Goal: Task Accomplishment & Management: Manage account settings

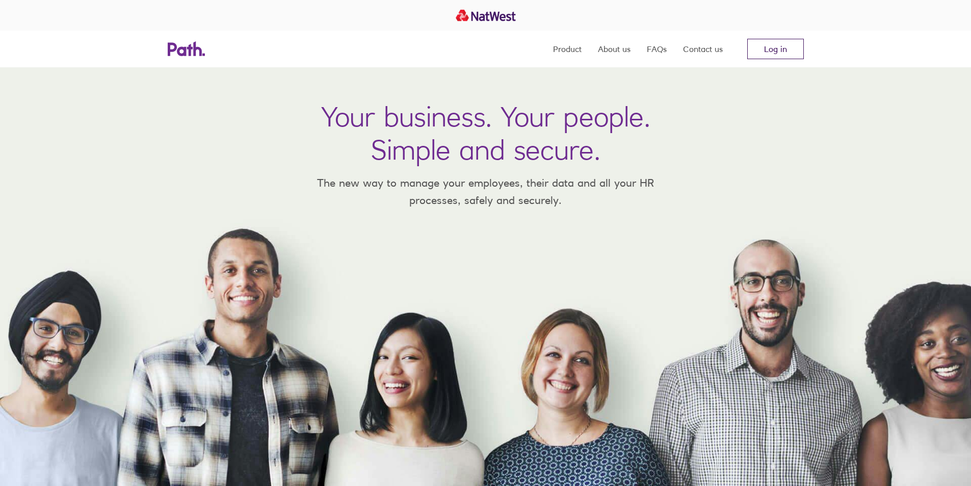
click at [779, 46] on link "Log in" at bounding box center [775, 49] width 57 height 20
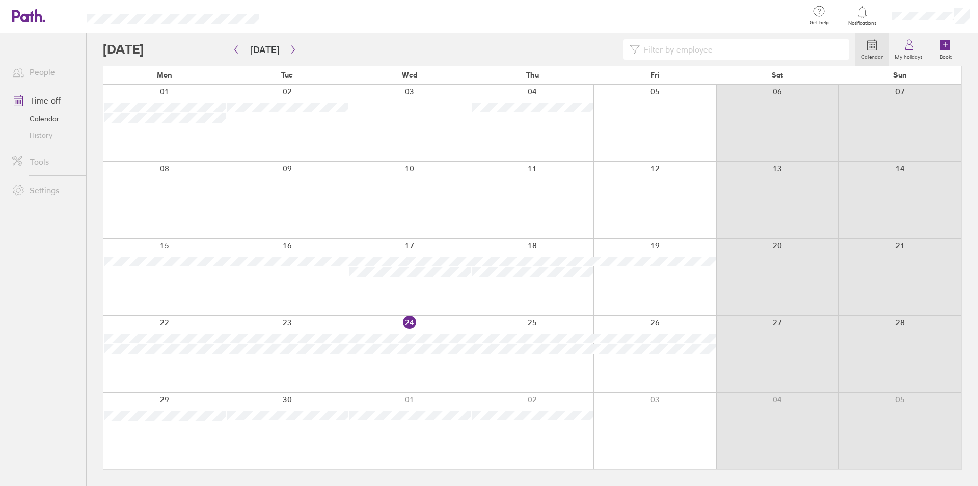
click at [92, 322] on div "Calendar My holidays Book [DATE] [DATE] Mon Tue Wed Thu Fri Sat Sun 01 02 03 04…" at bounding box center [533, 259] width 892 height 453
click at [93, 322] on div "Calendar My holidays Book [DATE] [DATE] Mon Tue Wed Thu Fri Sat Sun 01 02 03 04…" at bounding box center [533, 259] width 892 height 453
click at [92, 322] on div "Calendar My holidays Book [DATE] [DATE] Mon Tue Wed Thu Fri Sat Sun 01 02 03 04…" at bounding box center [533, 259] width 892 height 453
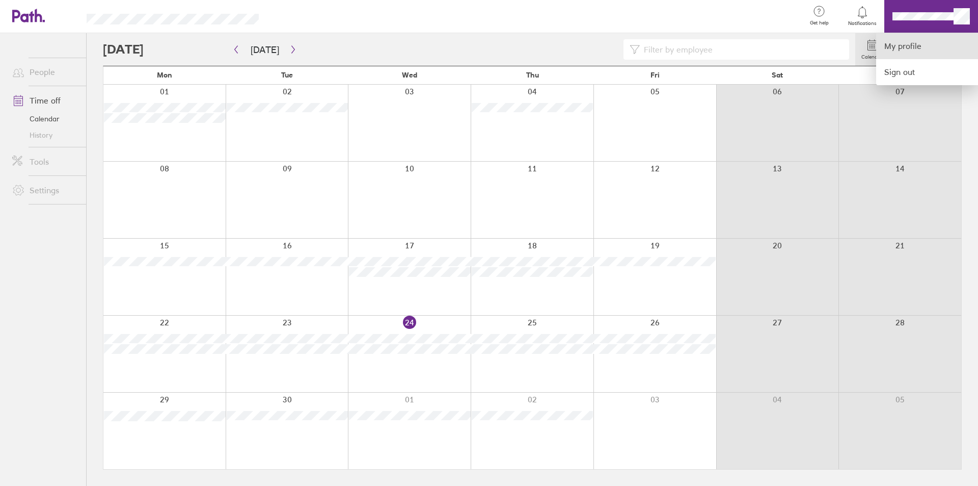
click at [895, 43] on link "My profile" at bounding box center [928, 46] width 102 height 26
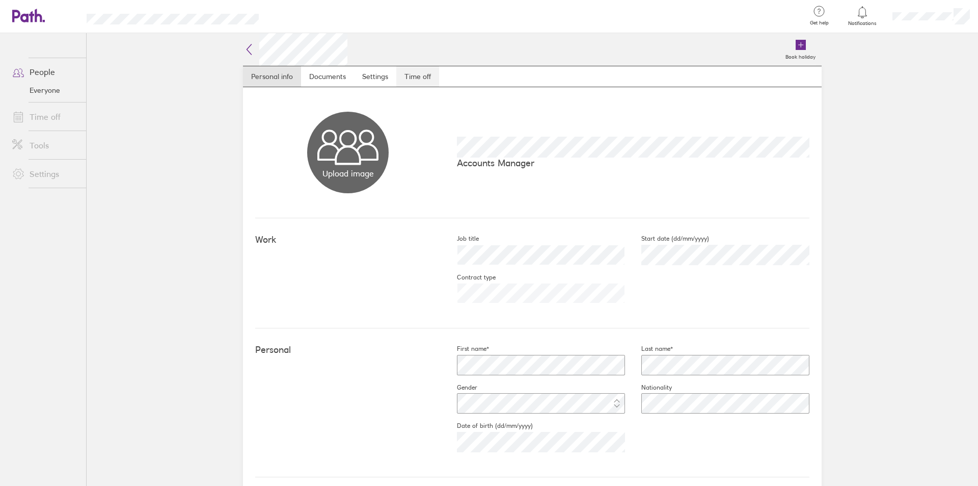
click at [415, 73] on link "Time off" at bounding box center [417, 76] width 43 height 20
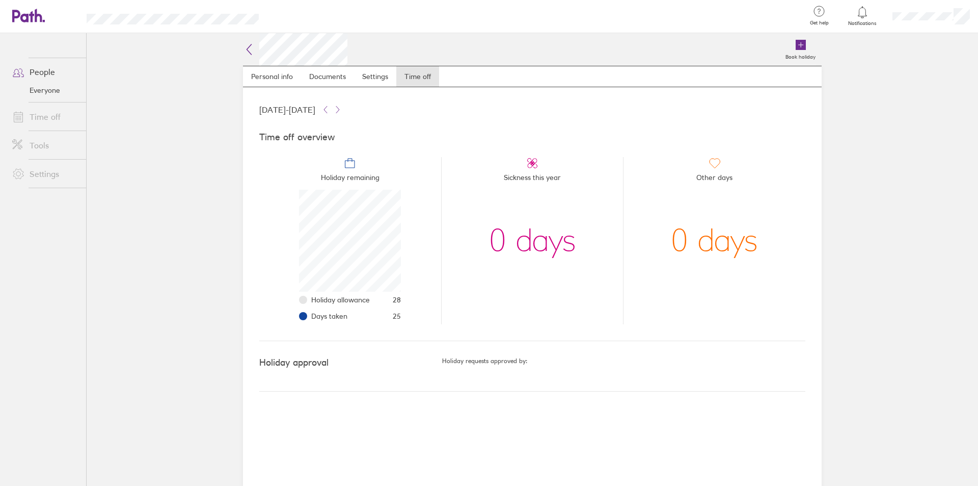
scroll to position [102, 102]
click at [895, 300] on main "Book holiday Personal info Documents Settings Time off [DATE] - [DATE] Time off…" at bounding box center [533, 259] width 892 height 453
click at [330, 109] on icon at bounding box center [326, 109] width 8 height 8
click at [330, 114] on icon at bounding box center [326, 109] width 8 height 8
click at [330, 105] on icon at bounding box center [326, 109] width 8 height 8
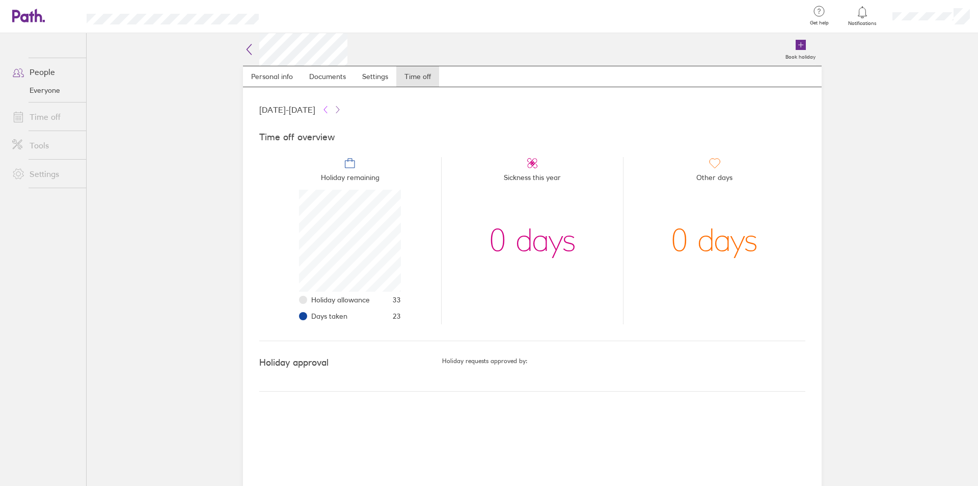
click at [330, 105] on icon at bounding box center [326, 109] width 8 height 8
click at [330, 106] on icon at bounding box center [326, 109] width 8 height 8
click at [342, 106] on icon at bounding box center [338, 109] width 8 height 8
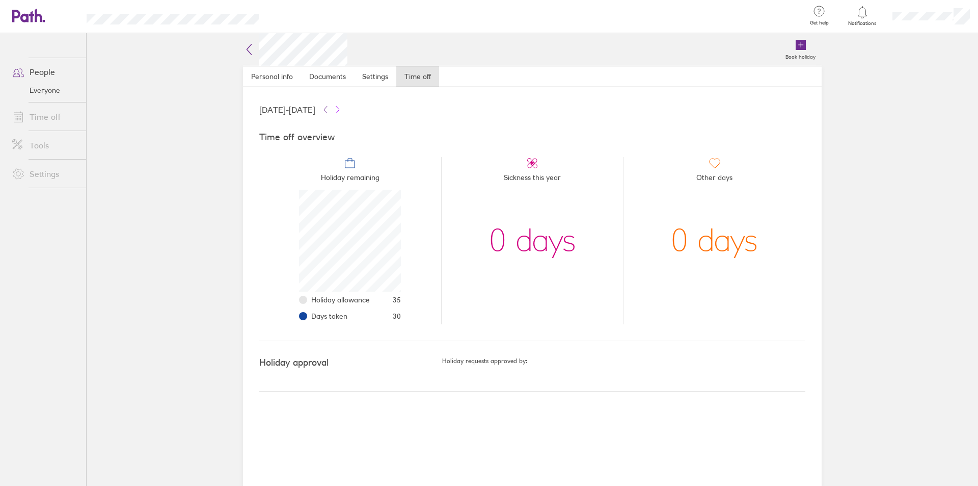
click at [342, 106] on icon at bounding box center [338, 109] width 8 height 8
click at [330, 106] on icon at bounding box center [326, 109] width 8 height 8
click at [330, 108] on icon at bounding box center [326, 109] width 8 height 8
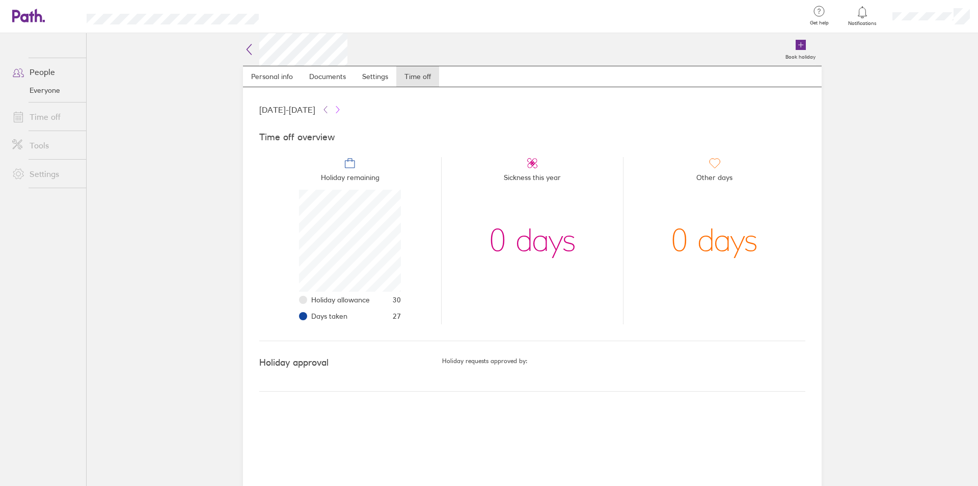
click at [342, 106] on icon at bounding box center [338, 109] width 8 height 8
click at [46, 115] on link "Time off" at bounding box center [45, 117] width 82 height 20
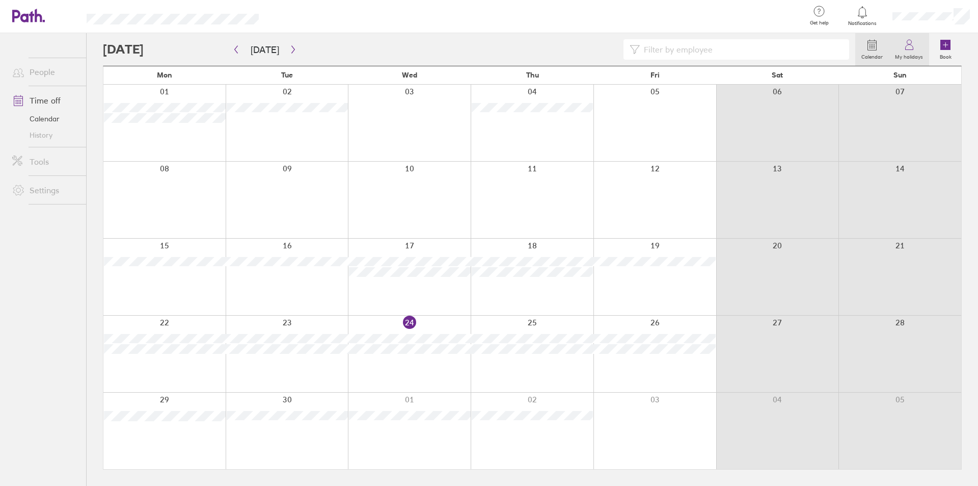
click at [904, 48] on icon at bounding box center [910, 45] width 12 height 12
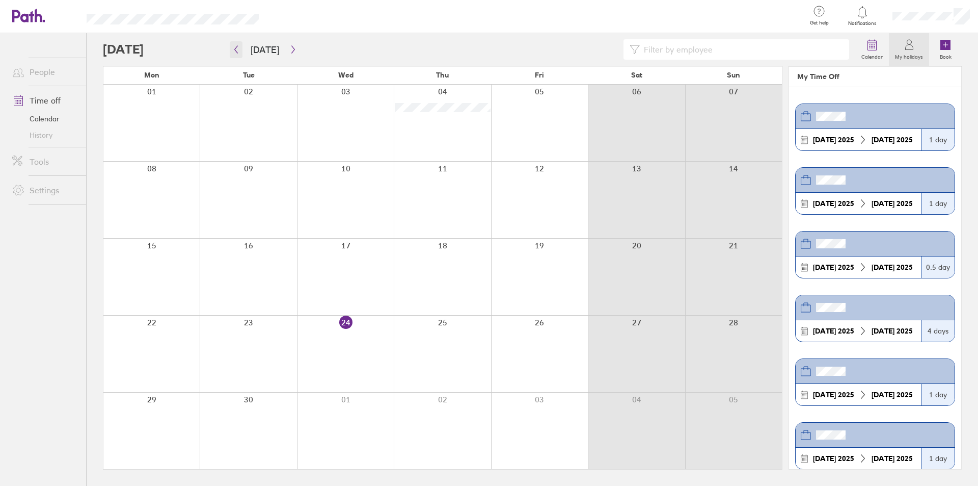
click at [233, 45] on button "button" at bounding box center [236, 49] width 13 height 17
click at [289, 46] on icon "button" at bounding box center [293, 49] width 8 height 8
click at [291, 46] on icon "button" at bounding box center [292, 50] width 3 height 8
click at [904, 55] on label "My holidays" at bounding box center [909, 55] width 40 height 9
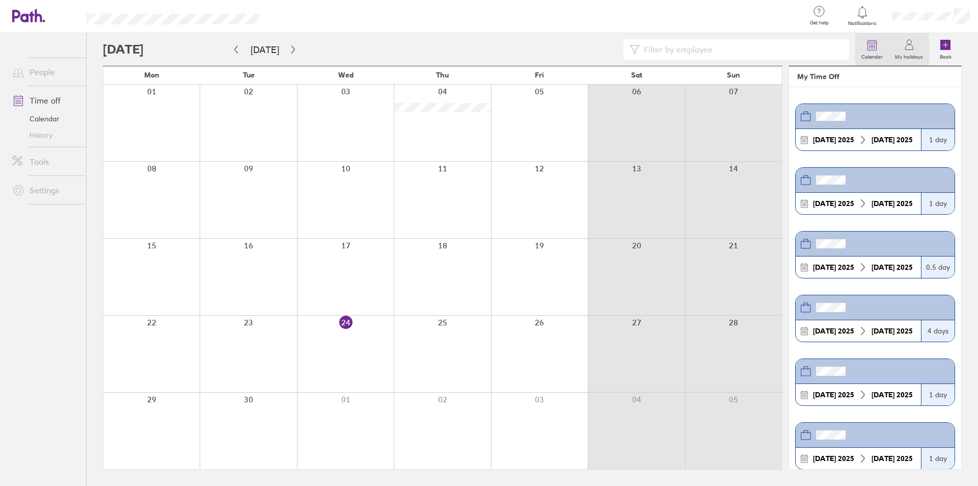
click at [869, 43] on icon at bounding box center [872, 45] width 9 height 9
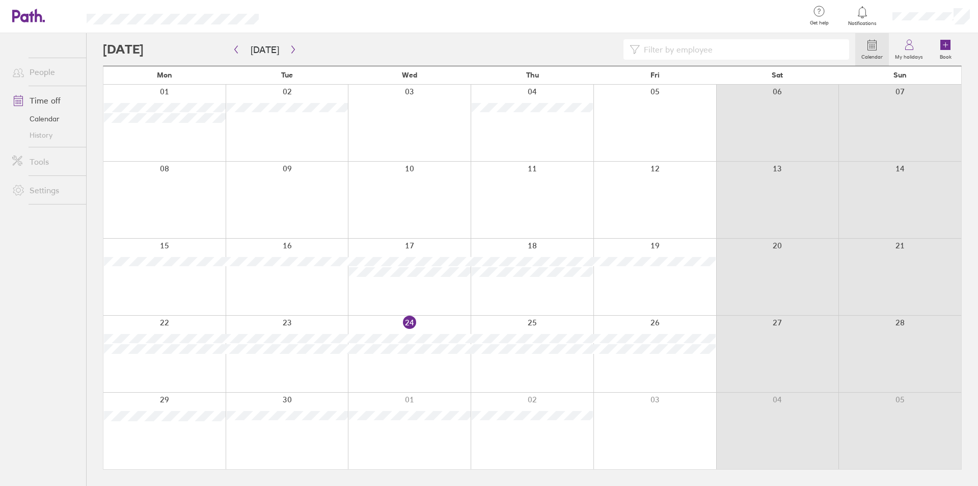
click at [555, 49] on div at bounding box center [479, 49] width 753 height 20
click at [91, 46] on div "Calendar My holidays Book [DATE] [DATE] Mon Tue Wed Thu Fri Sat Sun 01 02 03 04…" at bounding box center [533, 259] width 892 height 453
click at [289, 44] on button "button" at bounding box center [293, 49] width 13 height 17
click at [288, 45] on button "button" at bounding box center [293, 49] width 13 height 17
click at [288, 44] on button "button" at bounding box center [293, 49] width 13 height 17
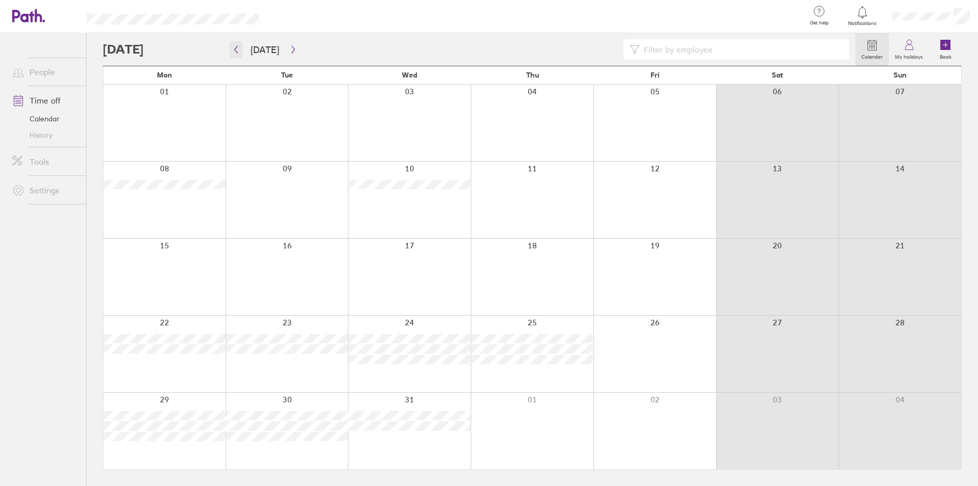
click at [232, 43] on button "button" at bounding box center [236, 49] width 13 height 17
click at [46, 98] on link "Time off" at bounding box center [45, 100] width 82 height 20
click at [605, 46] on div at bounding box center [479, 49] width 753 height 20
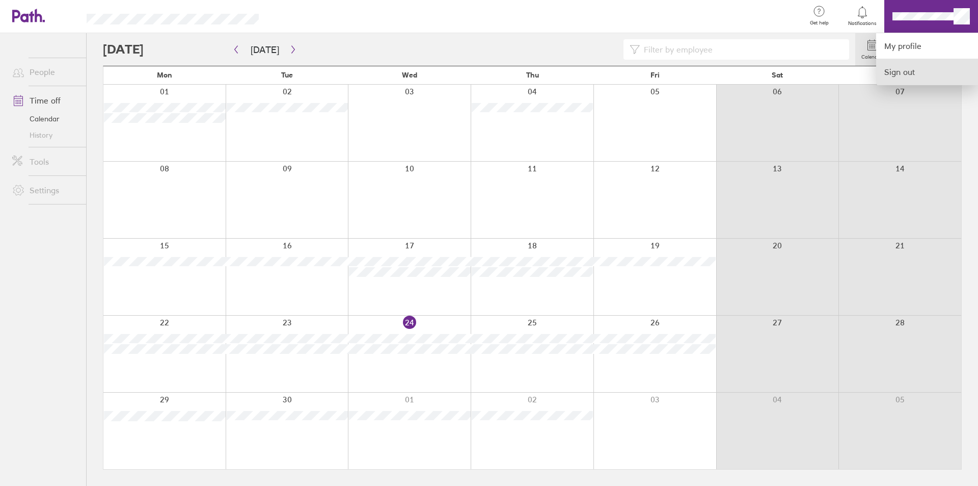
click at [900, 69] on link "Sign out" at bounding box center [928, 71] width 102 height 25
